Goal: Transaction & Acquisition: Purchase product/service

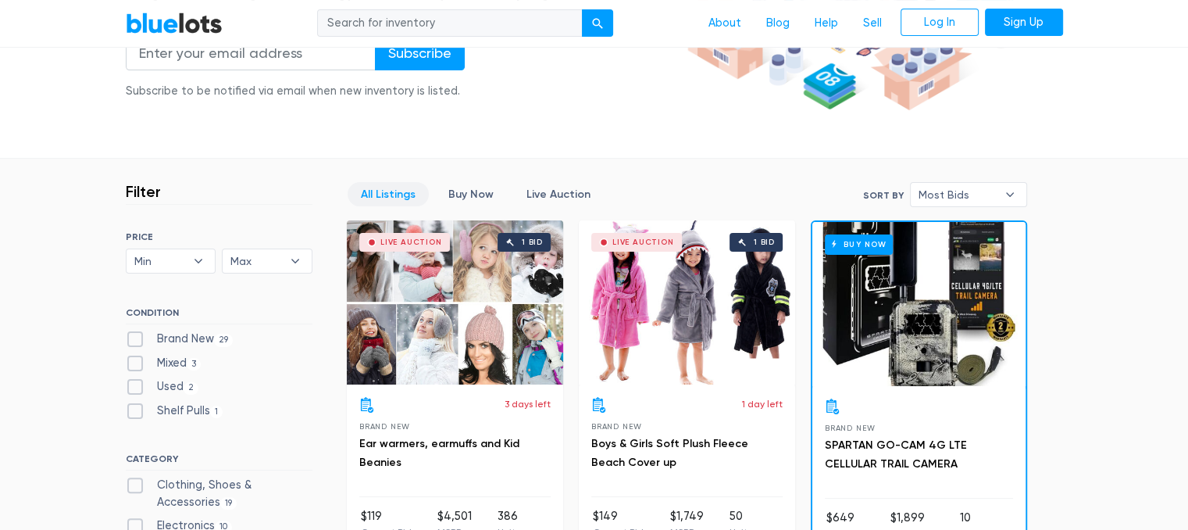
scroll to position [475, 0]
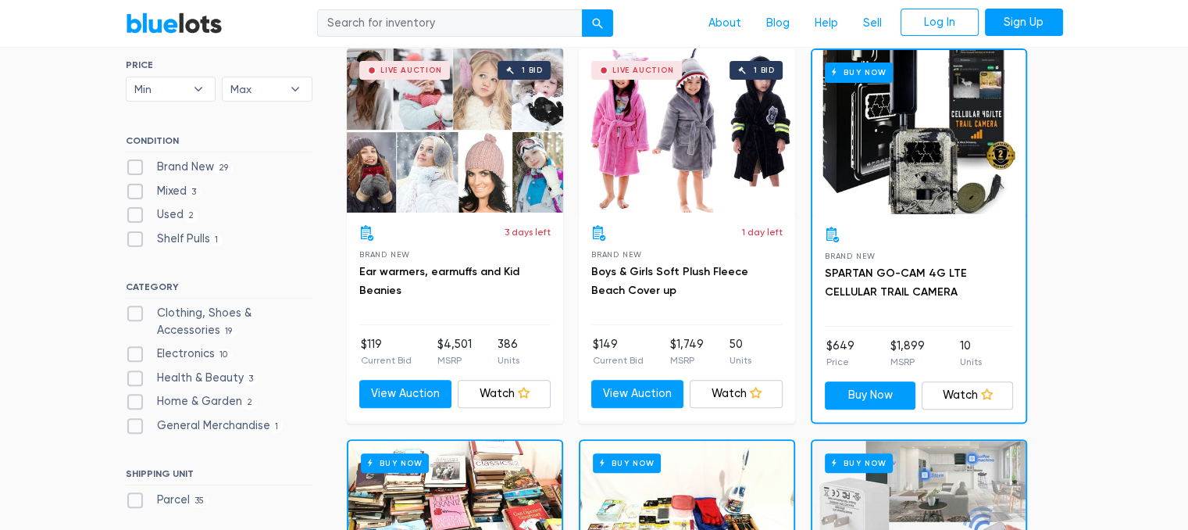
click at [177, 354] on label "Electronics 10" at bounding box center [179, 353] width 107 height 17
click at [136, 354] on input "Electronics 10" at bounding box center [131, 350] width 10 height 10
checkbox input "true"
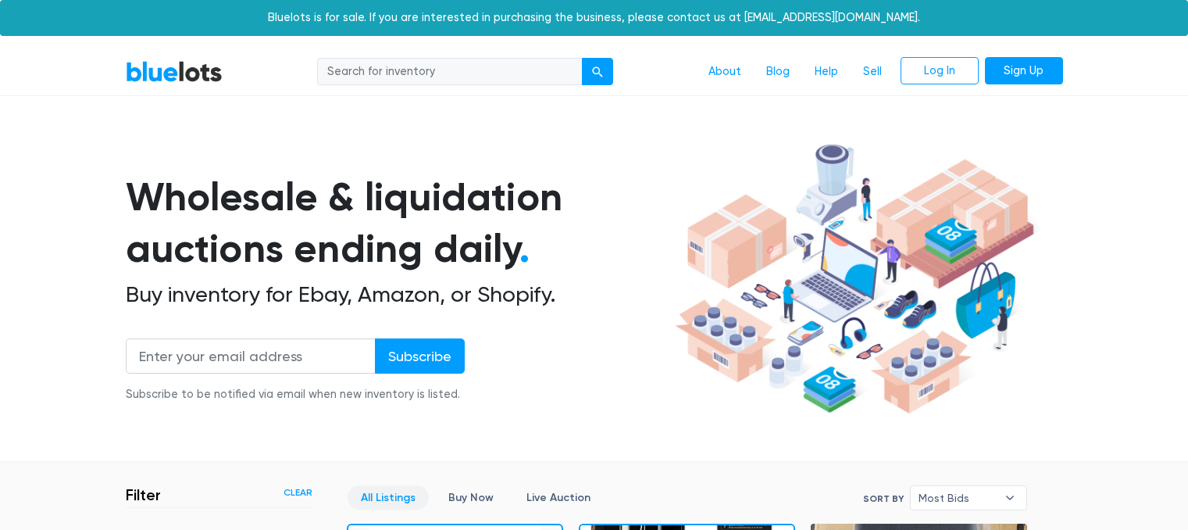
scroll to position [420, 0]
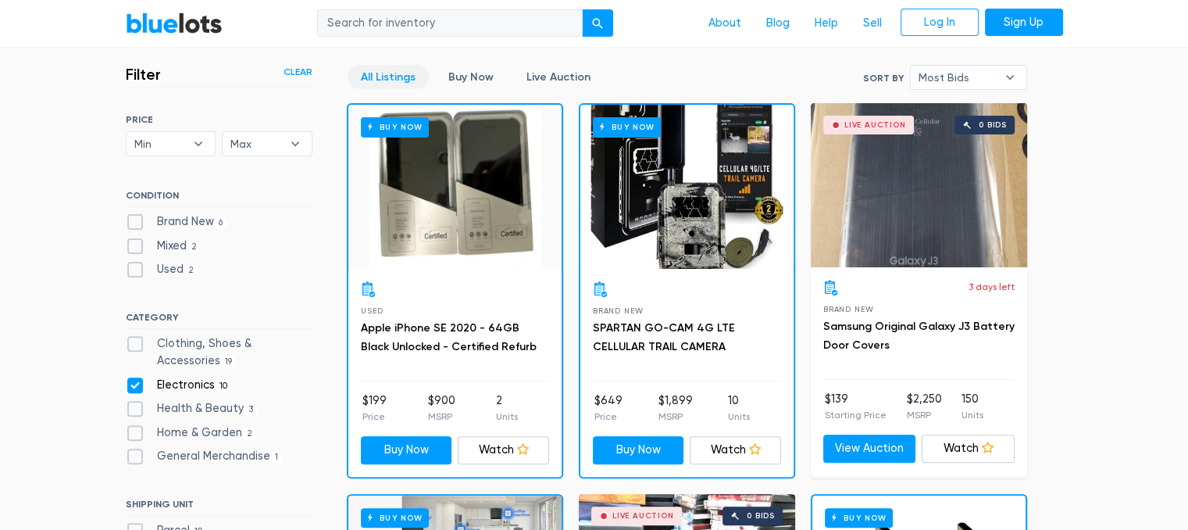
click at [443, 30] on input "search" at bounding box center [450, 23] width 266 height 28
click at [441, 28] on input "search" at bounding box center [450, 23] width 266 height 28
type input "playstation"
click at [582, 9] on button "submit" at bounding box center [597, 23] width 31 height 28
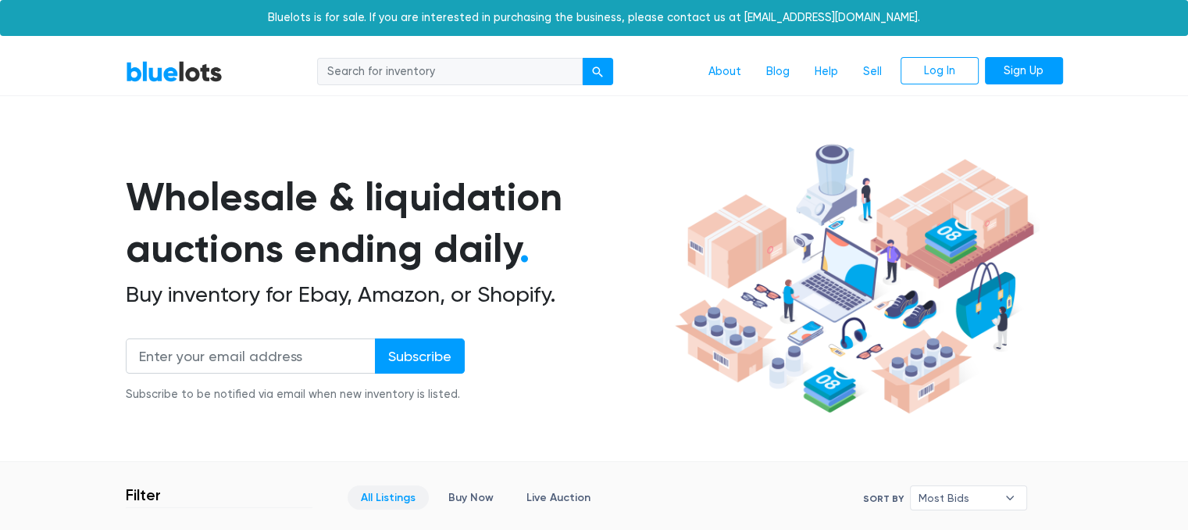
click at [425, 61] on input "search" at bounding box center [450, 72] width 266 height 28
type input "ps5"
click at [582, 58] on button "submit" at bounding box center [597, 72] width 31 height 28
